Goal: Find specific page/section: Find specific page/section

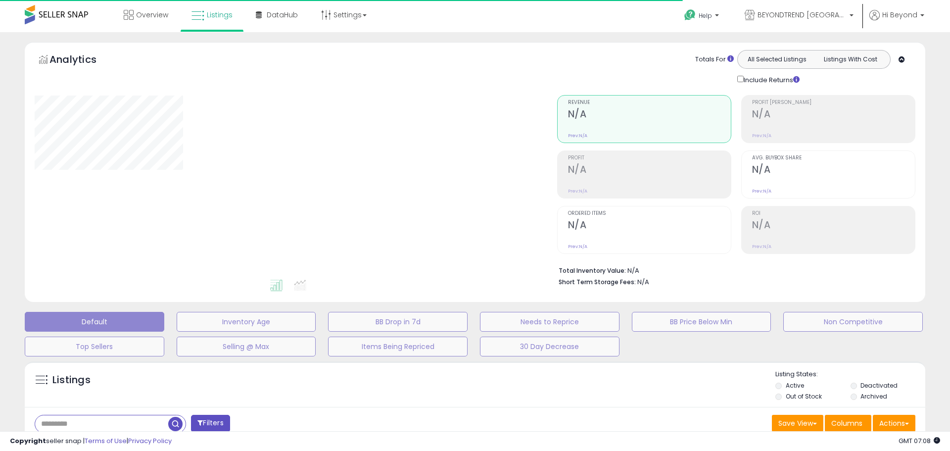
type input "**********"
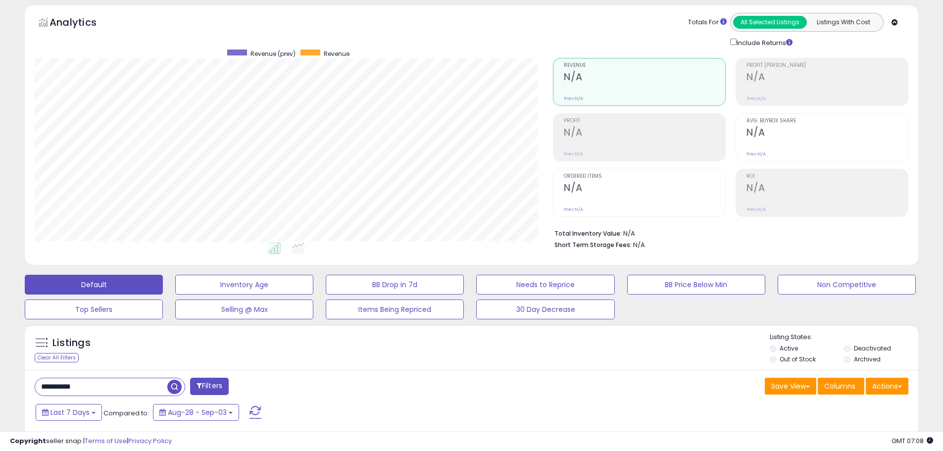
scroll to position [153, 0]
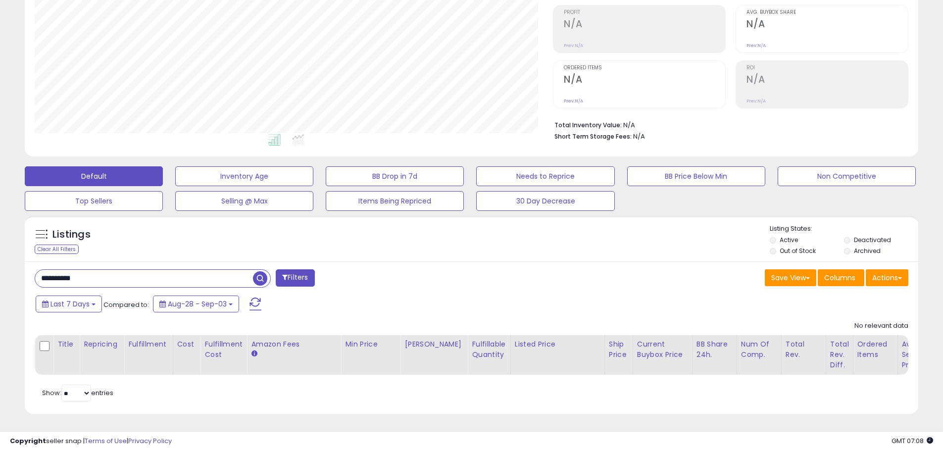
drag, startPoint x: 94, startPoint y: 268, endPoint x: 19, endPoint y: 278, distance: 75.9
click at [19, 278] on div "Listings Clear All Filters" at bounding box center [471, 318] width 908 height 215
type input "*******"
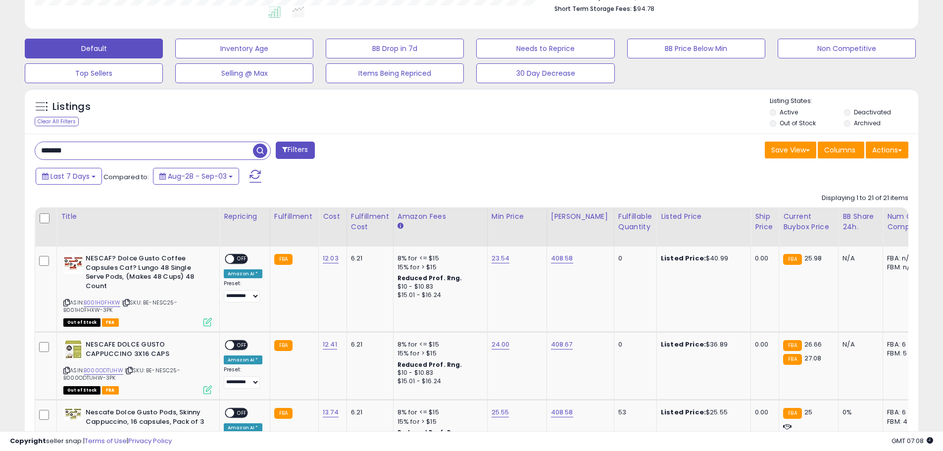
scroll to position [301, 0]
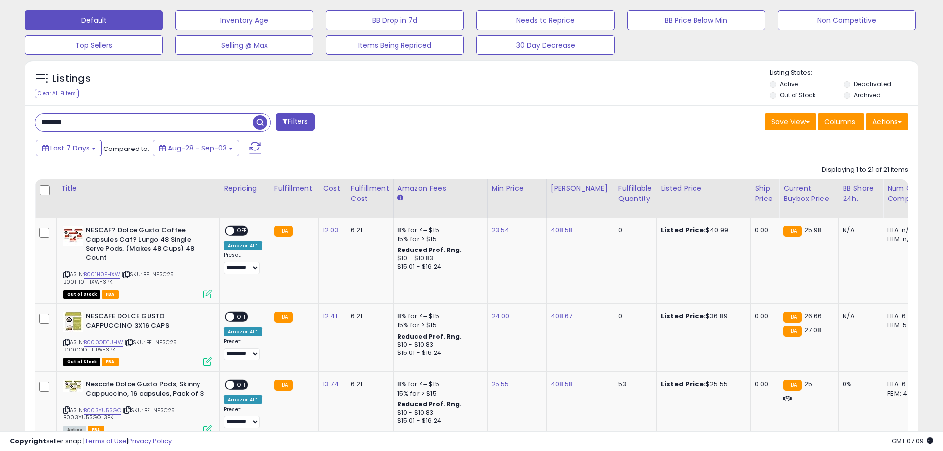
click at [563, 72] on div "Listings Clear All Filters Listing States:" at bounding box center [471, 85] width 893 height 34
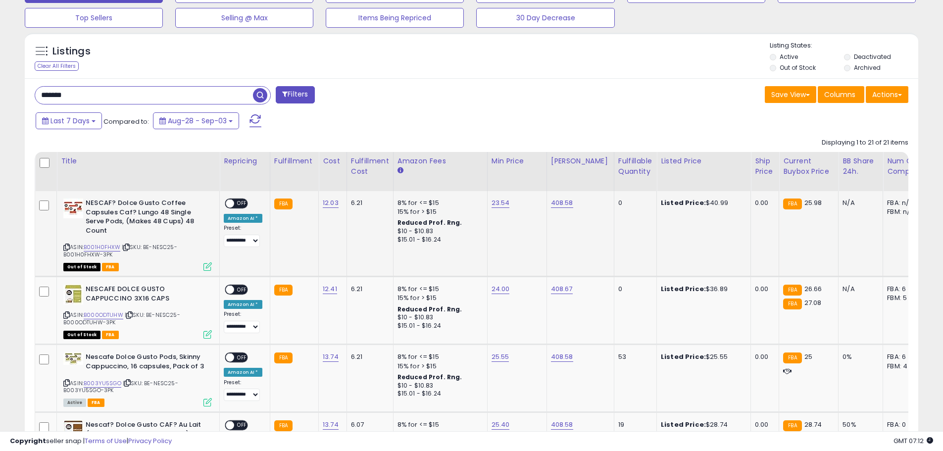
scroll to position [400, 0]
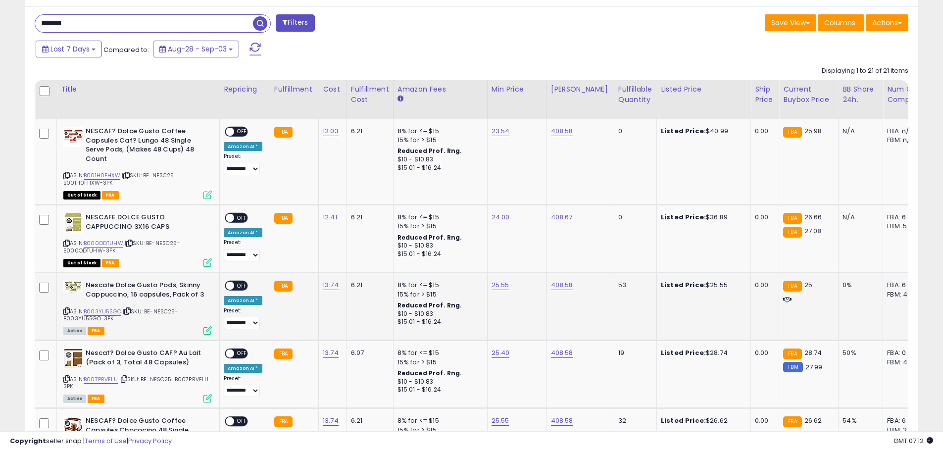
click at [233, 287] on span at bounding box center [230, 286] width 8 height 8
click at [229, 350] on span at bounding box center [230, 353] width 8 height 8
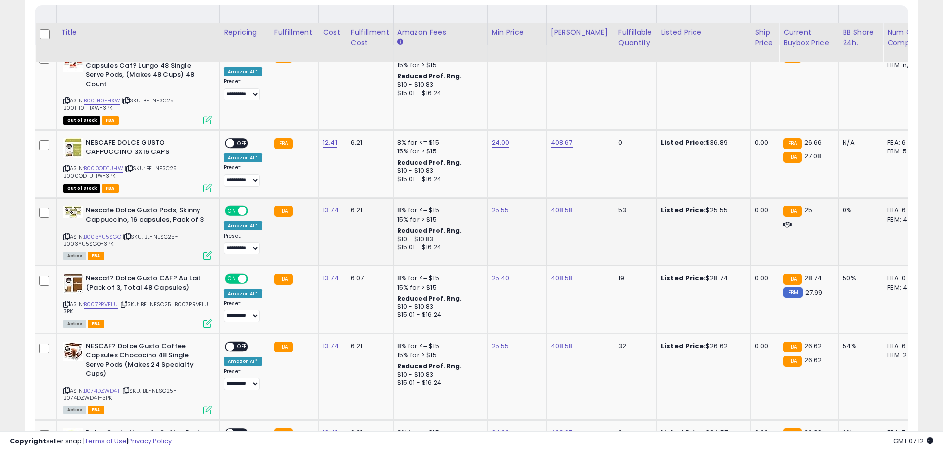
scroll to position [499, 0]
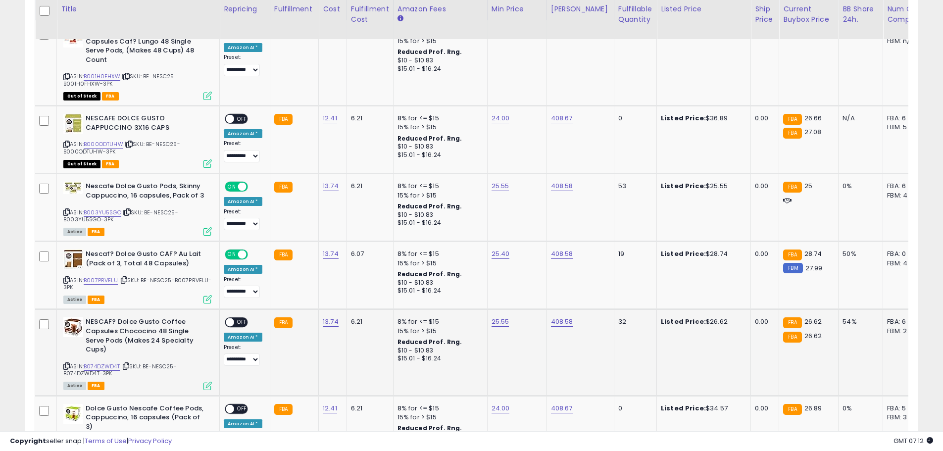
click at [232, 321] on span at bounding box center [230, 322] width 8 height 8
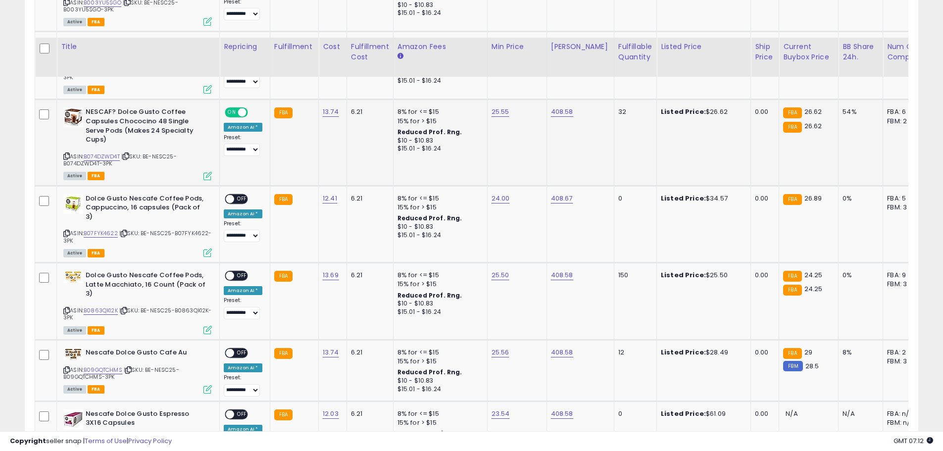
scroll to position [747, 0]
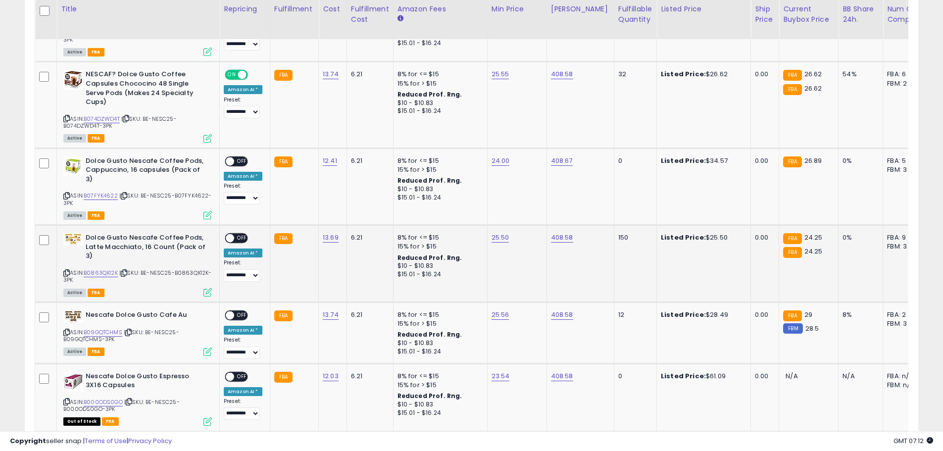
click at [232, 238] on span at bounding box center [230, 238] width 8 height 8
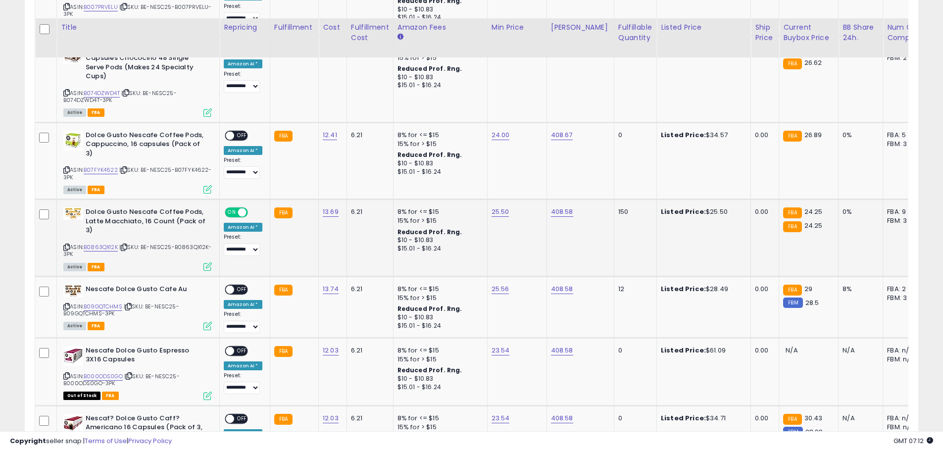
scroll to position [796, 0]
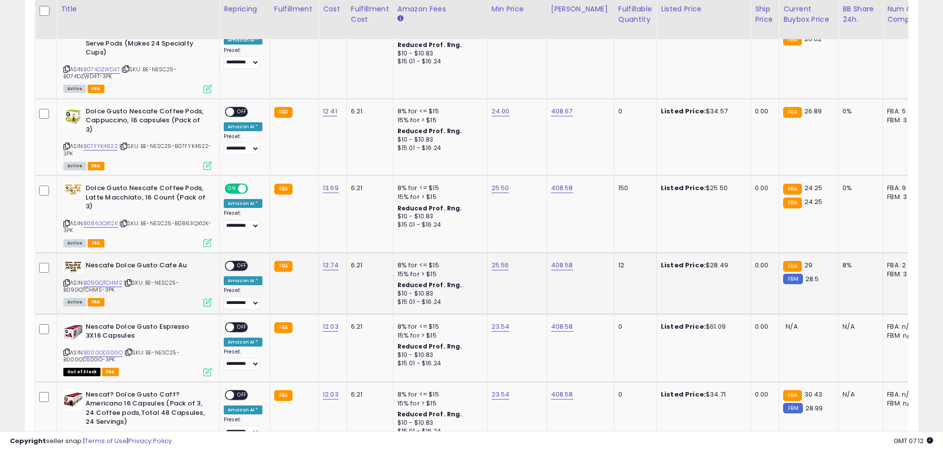
click at [231, 264] on span at bounding box center [230, 265] width 8 height 8
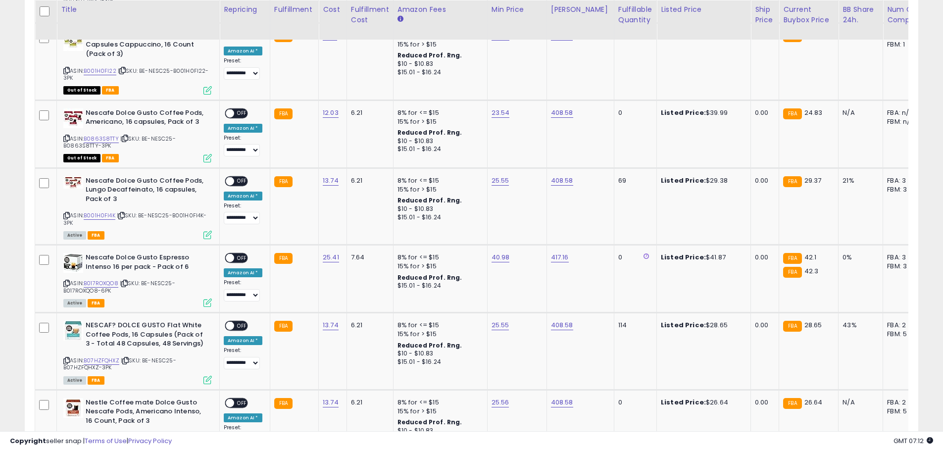
scroll to position [1242, 0]
click at [230, 182] on span at bounding box center [230, 180] width 8 height 8
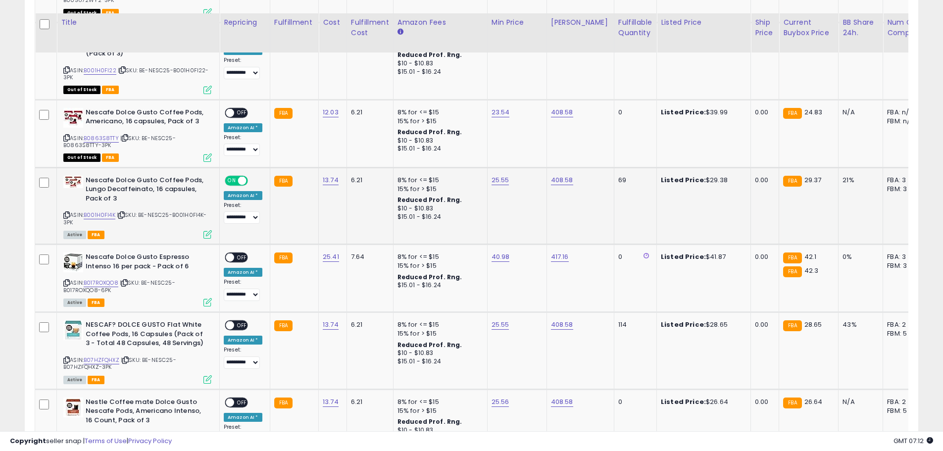
scroll to position [1341, 0]
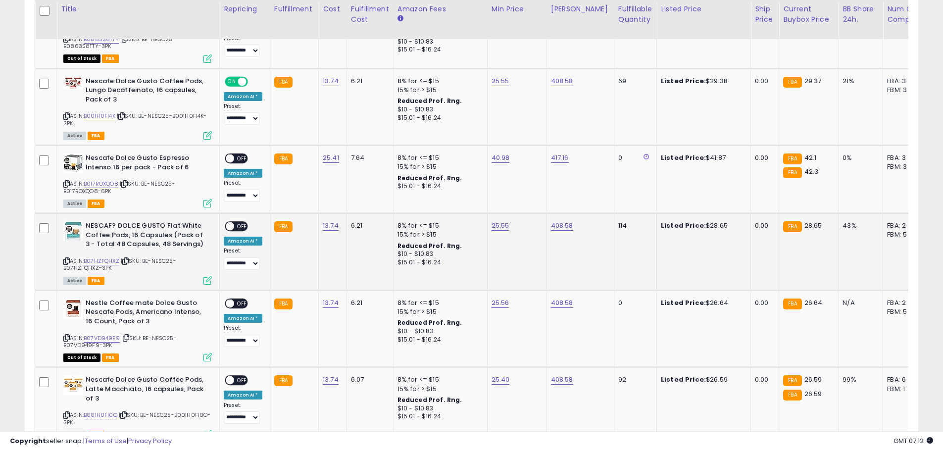
click at [231, 223] on span at bounding box center [230, 226] width 8 height 8
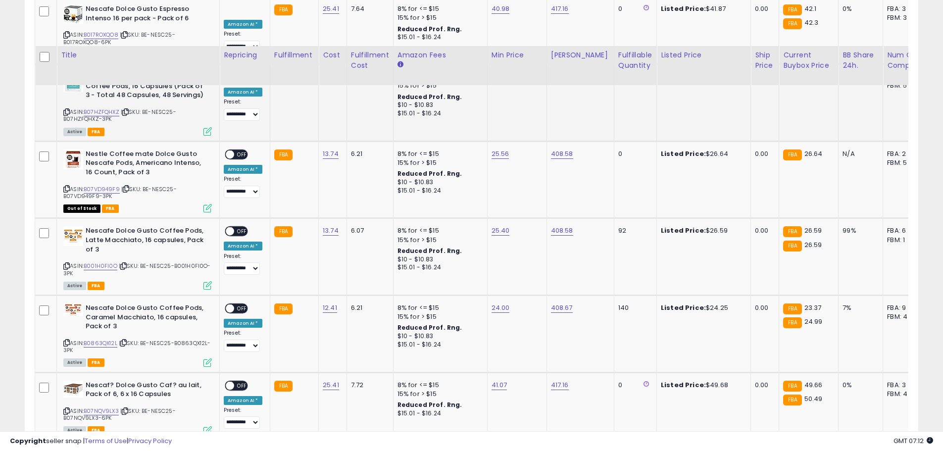
scroll to position [1539, 0]
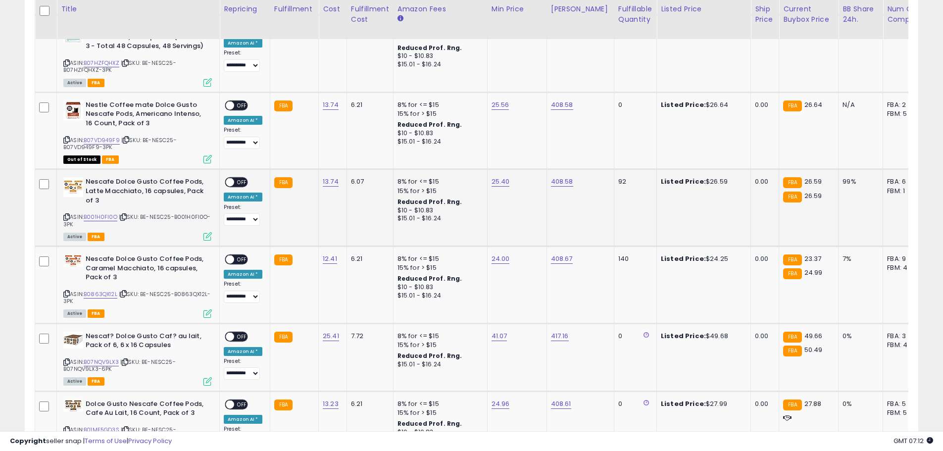
click at [231, 180] on span at bounding box center [230, 182] width 8 height 8
click at [230, 258] on span at bounding box center [230, 259] width 8 height 8
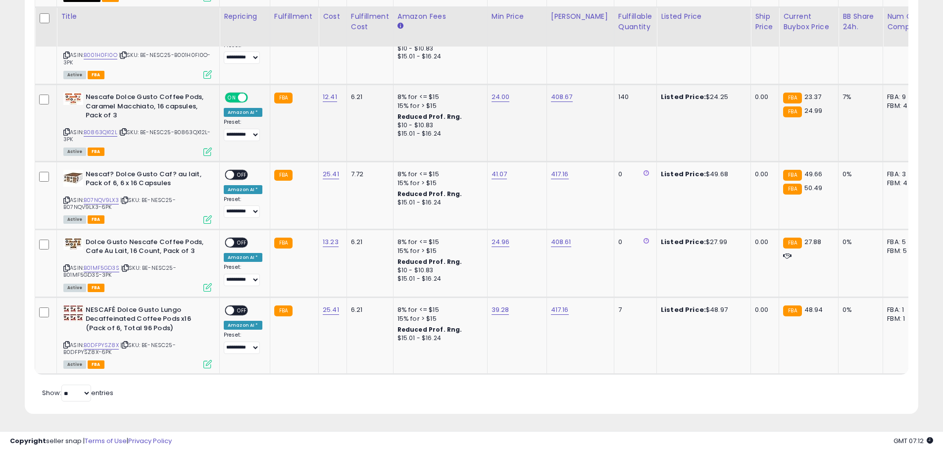
scroll to position [1708, 0]
click at [236, 306] on span "OFF" at bounding box center [242, 310] width 16 height 8
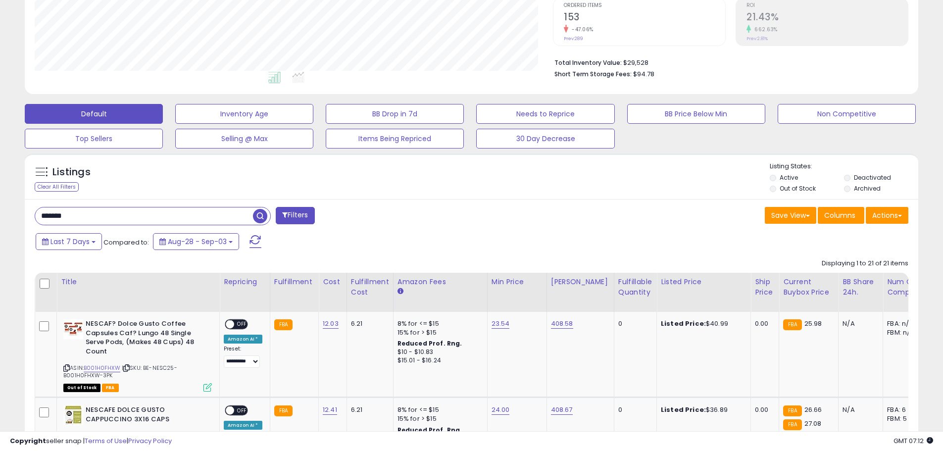
scroll to position [396, 0]
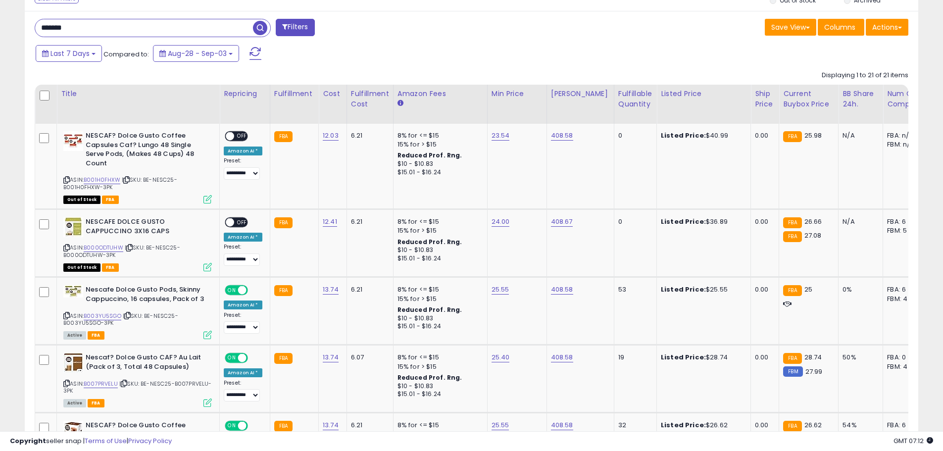
drag, startPoint x: 79, startPoint y: 30, endPoint x: 20, endPoint y: 28, distance: 58.9
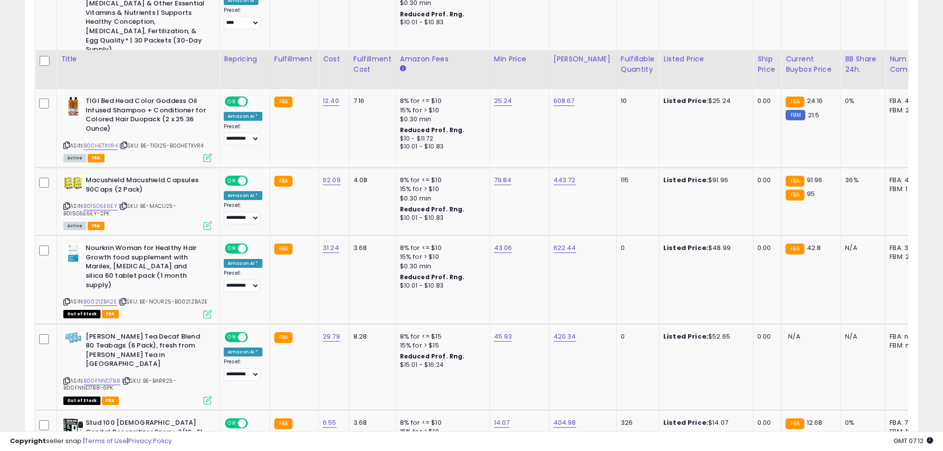
scroll to position [598, 0]
